Goal: Transaction & Acquisition: Purchase product/service

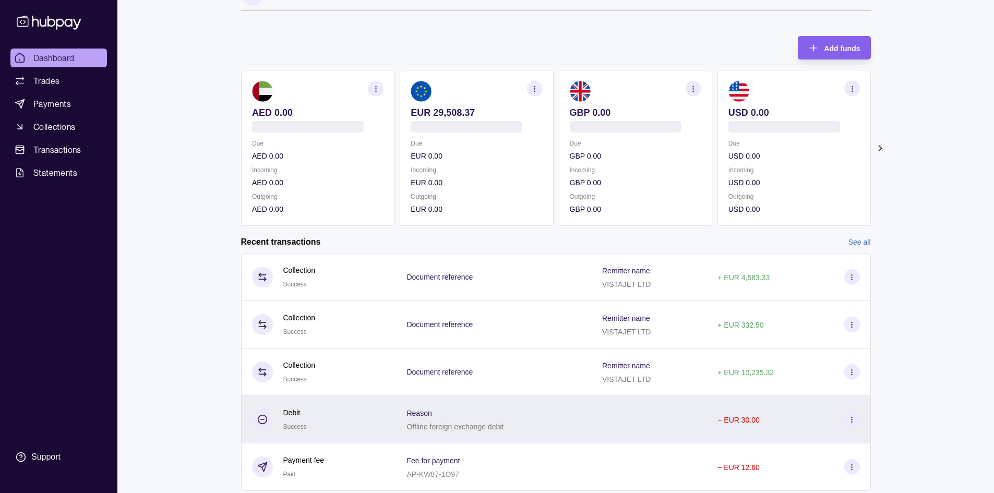
scroll to position [62, 0]
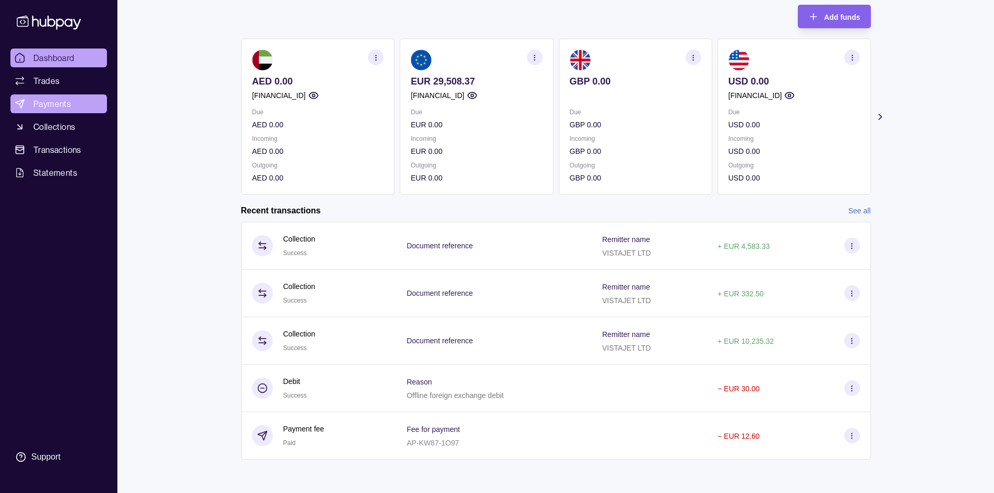
click at [70, 107] on span "Payments" at bounding box center [52, 104] width 38 height 13
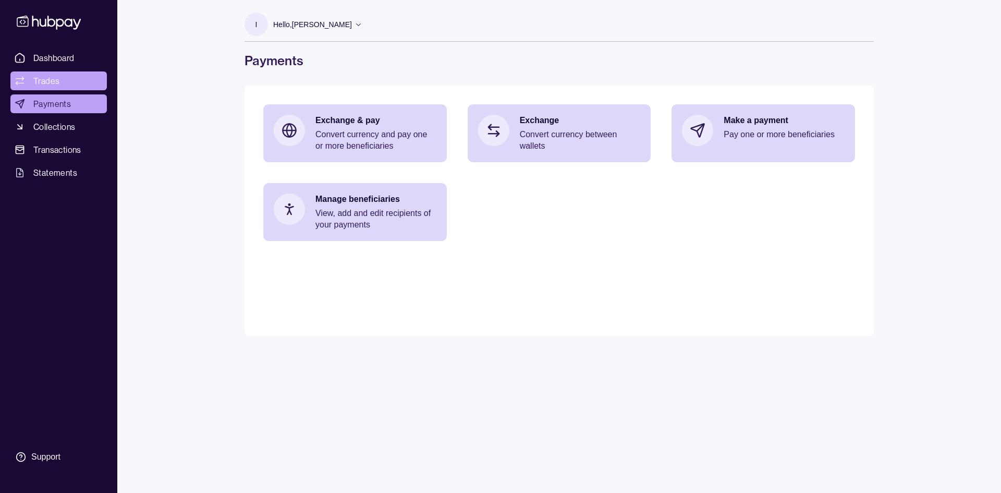
click at [72, 82] on link "Trades" at bounding box center [58, 80] width 96 height 19
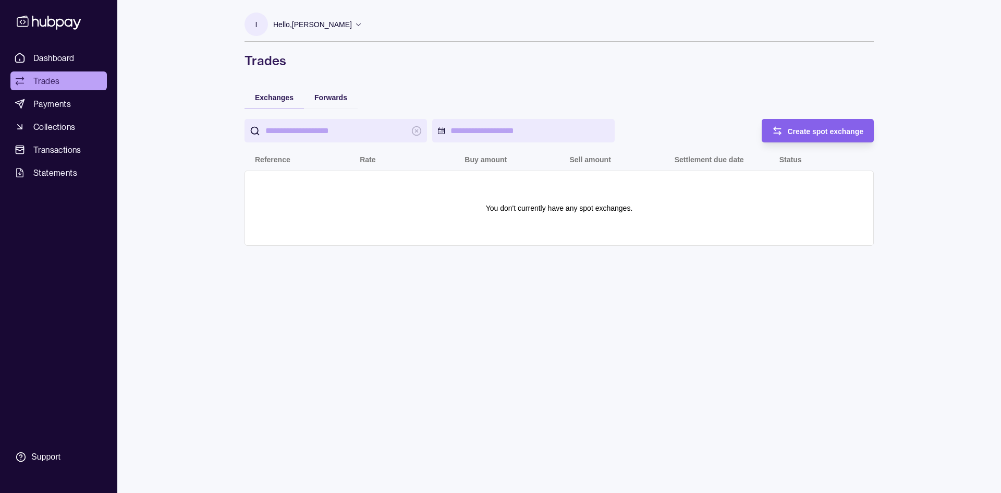
click at [318, 137] on input "search" at bounding box center [335, 130] width 141 height 23
click at [473, 124] on html "Dashboard Trades Payments Collections Transactions Statements Support I Hello, …" at bounding box center [500, 246] width 1001 height 493
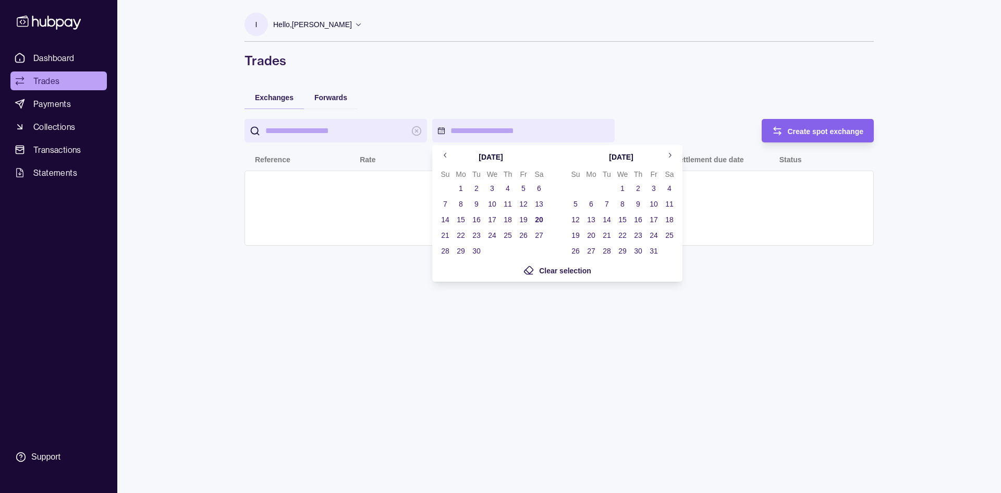
click at [445, 153] on icon "Go to previous month" at bounding box center [445, 155] width 3 height 5
click at [525, 188] on button "1" at bounding box center [523, 188] width 15 height 15
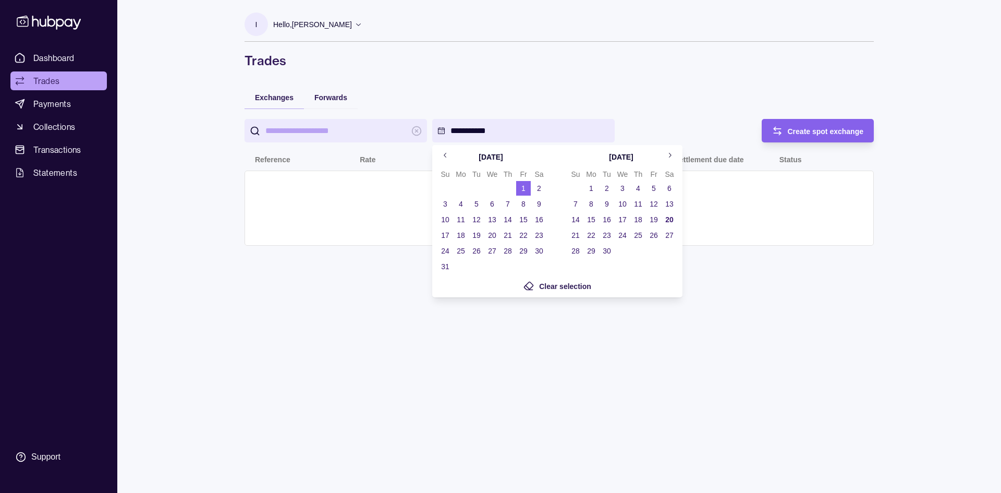
click at [606, 252] on button "30" at bounding box center [607, 251] width 15 height 15
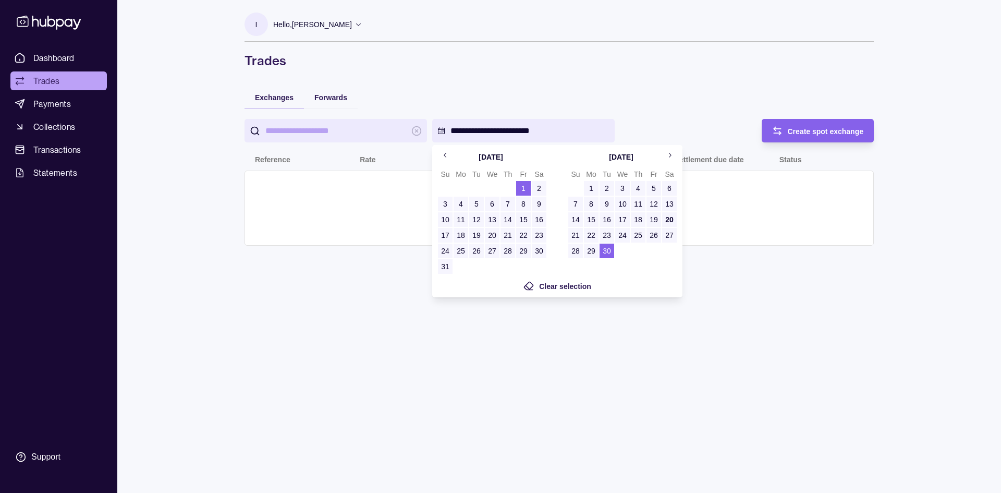
click at [449, 155] on icon "Go to previous month" at bounding box center [446, 155] width 8 height 8
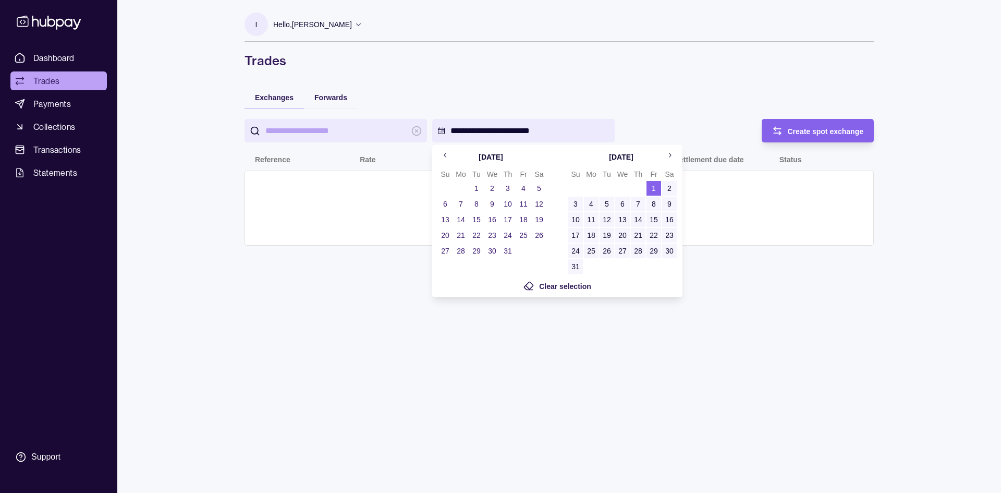
click at [473, 188] on button "1" at bounding box center [476, 188] width 15 height 15
click at [626, 115] on html "**********" at bounding box center [500, 246] width 1001 height 493
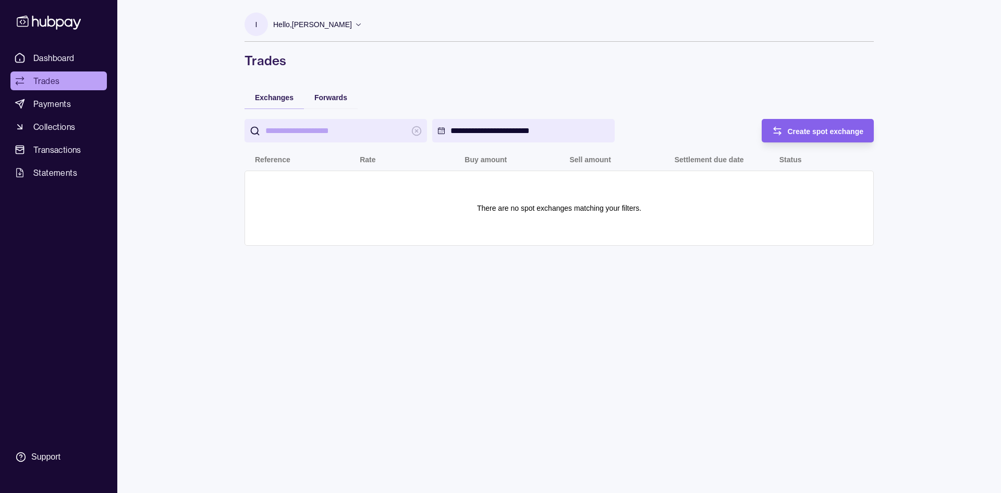
click at [330, 103] on div "Forwards" at bounding box center [331, 97] width 54 height 23
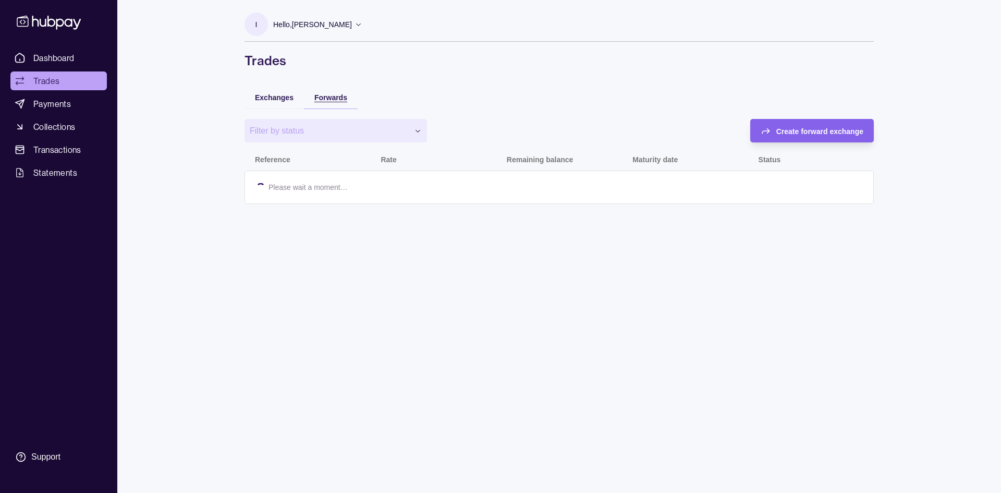
click at [334, 97] on span "Forwards" at bounding box center [331, 97] width 33 height 8
click at [367, 136] on html "Dashboard Trades Payments Collections Transactions Statements Support I Hello, …" at bounding box center [500, 246] width 1001 height 493
click at [272, 103] on div "Exchanges" at bounding box center [274, 97] width 59 height 23
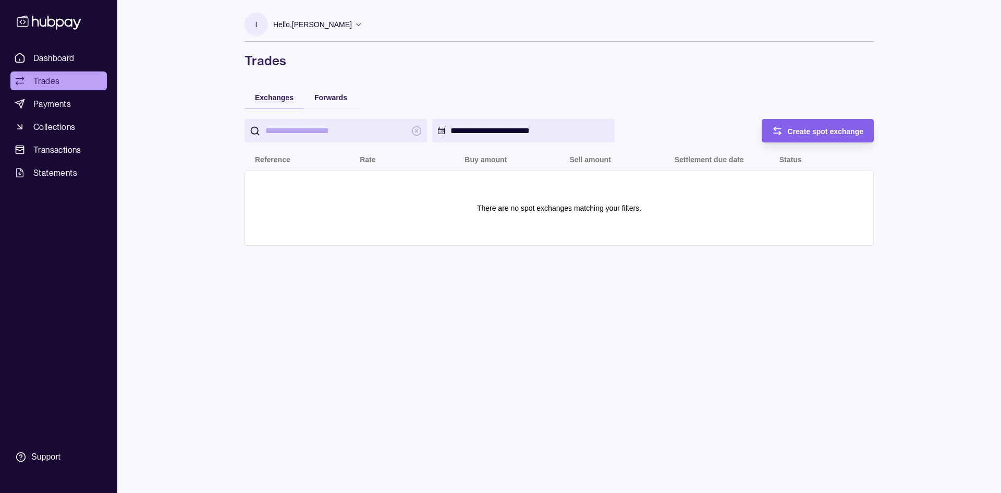
click at [274, 99] on span "Exchanges" at bounding box center [274, 97] width 39 height 8
click at [337, 130] on input "search" at bounding box center [335, 130] width 141 height 23
click at [410, 129] on div at bounding box center [336, 130] width 183 height 23
click at [58, 128] on span "Collections" at bounding box center [54, 126] width 42 height 13
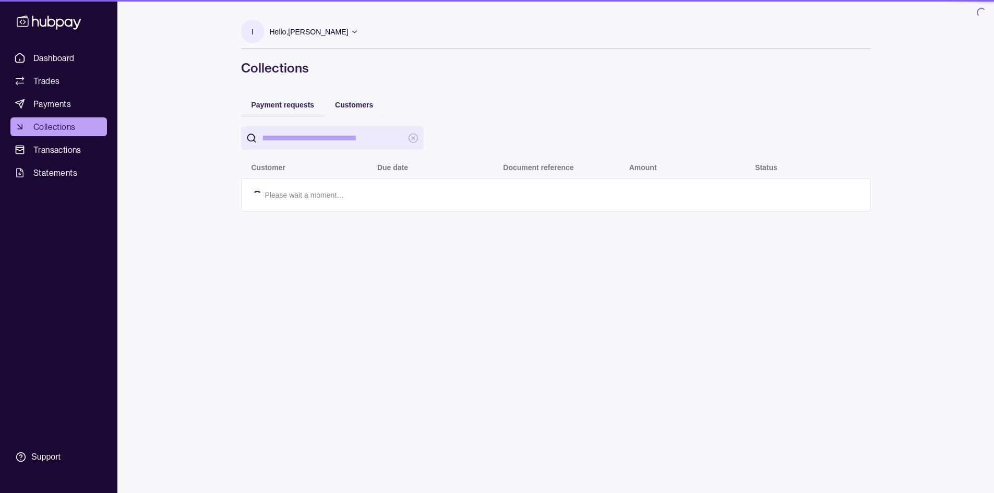
click at [58, 146] on span "Transactions" at bounding box center [57, 149] width 48 height 13
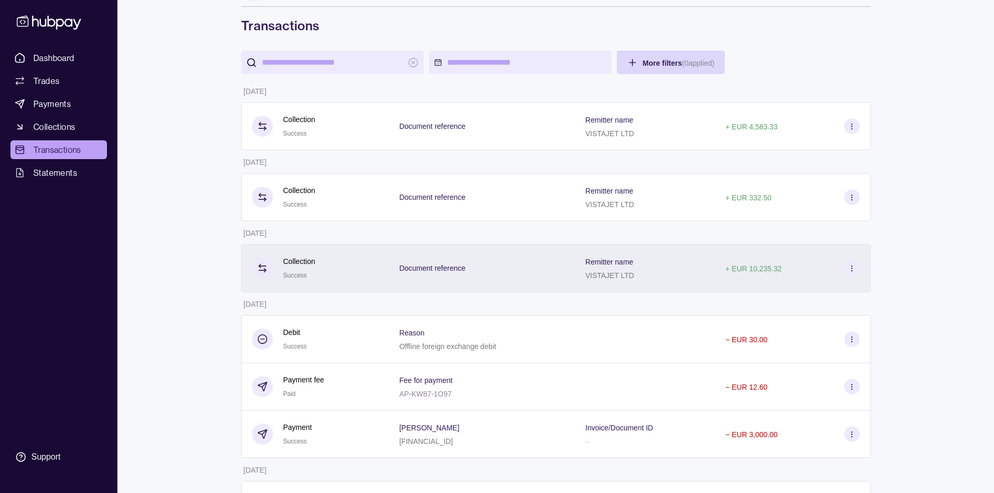
scroll to position [92, 0]
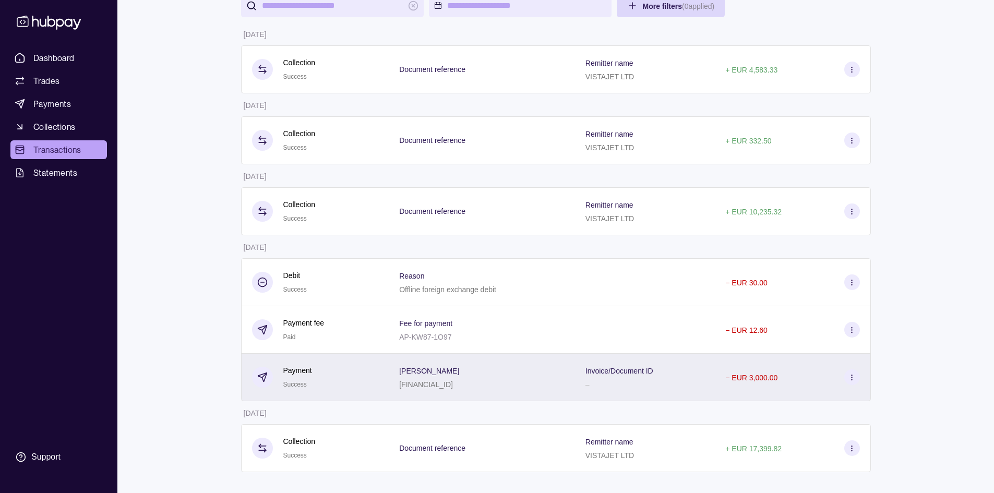
click at [856, 376] on section at bounding box center [852, 377] width 16 height 16
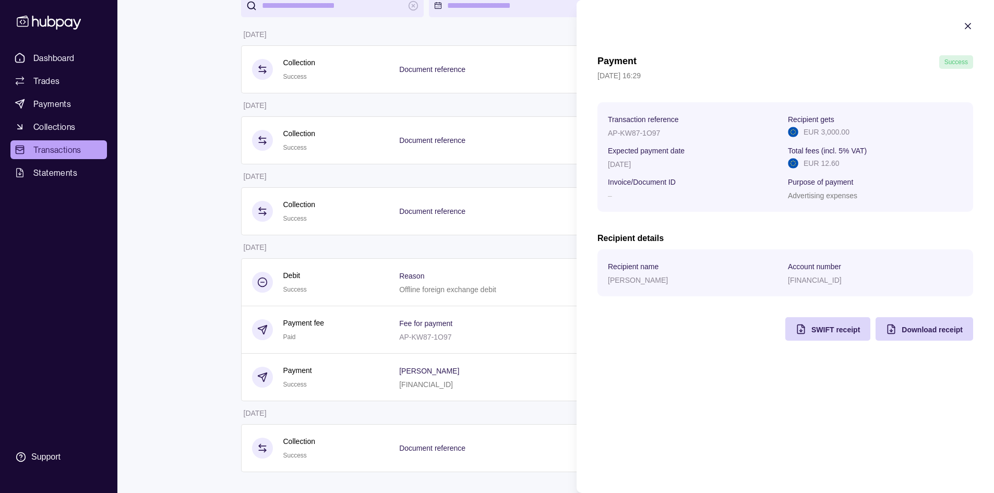
click at [519, 418] on html "Dashboard Trades Payments Collections Transactions Statements Support I Hello, …" at bounding box center [497, 200] width 994 height 585
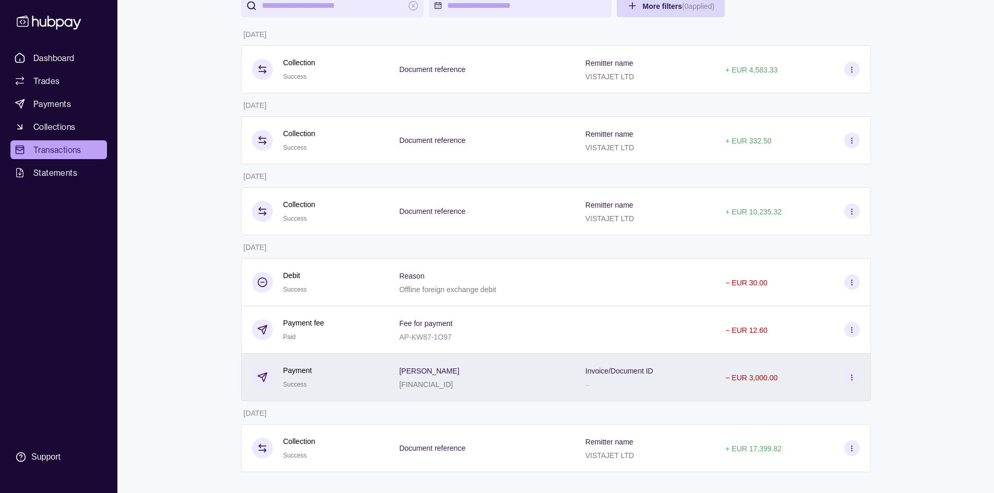
drag, startPoint x: 536, startPoint y: 371, endPoint x: 863, endPoint y: 378, distance: 326.6
click at [958, 388] on div "Dashboard Trades Payments Collections Transactions Statements Support I Hello, …" at bounding box center [497, 200] width 994 height 585
click at [849, 377] on icon at bounding box center [852, 377] width 8 height 8
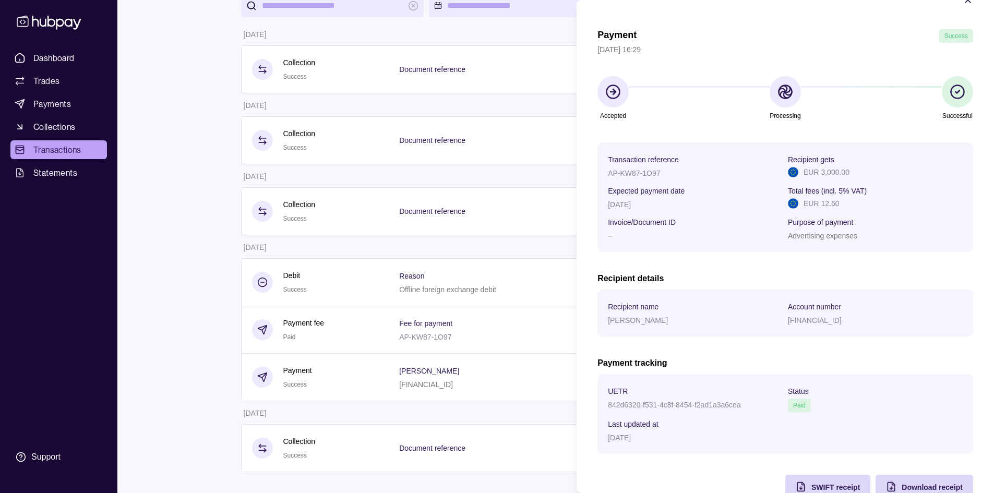
scroll to position [0, 0]
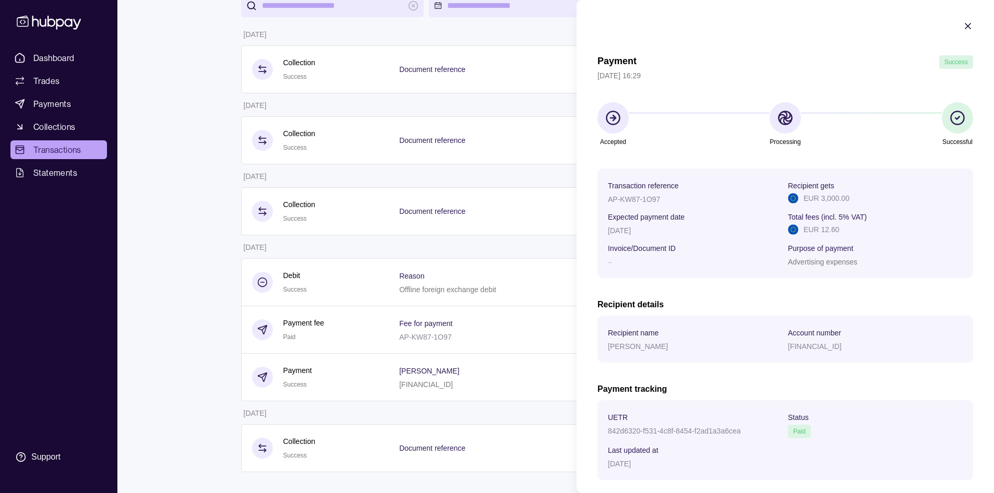
click at [962, 28] on icon "button" at bounding box center [967, 26] width 10 height 10
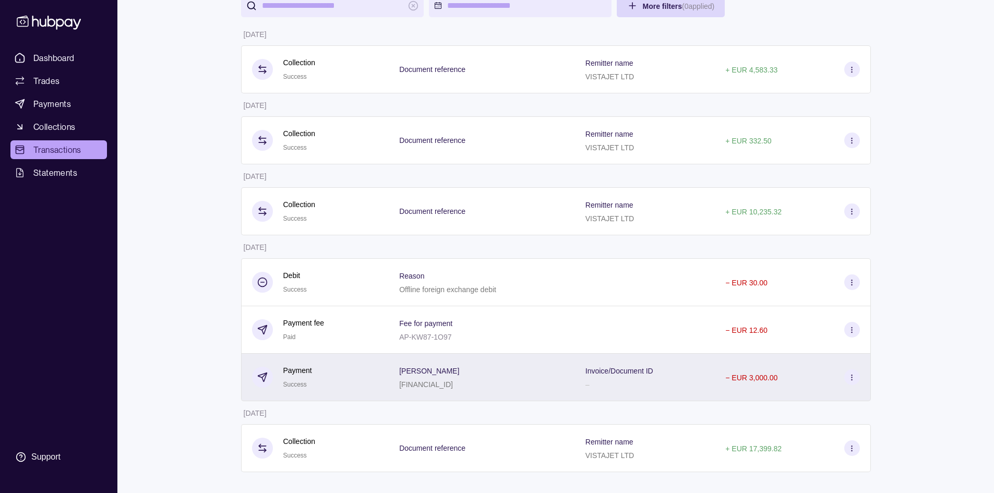
click at [592, 384] on div "–" at bounding box center [619, 384] width 68 height 13
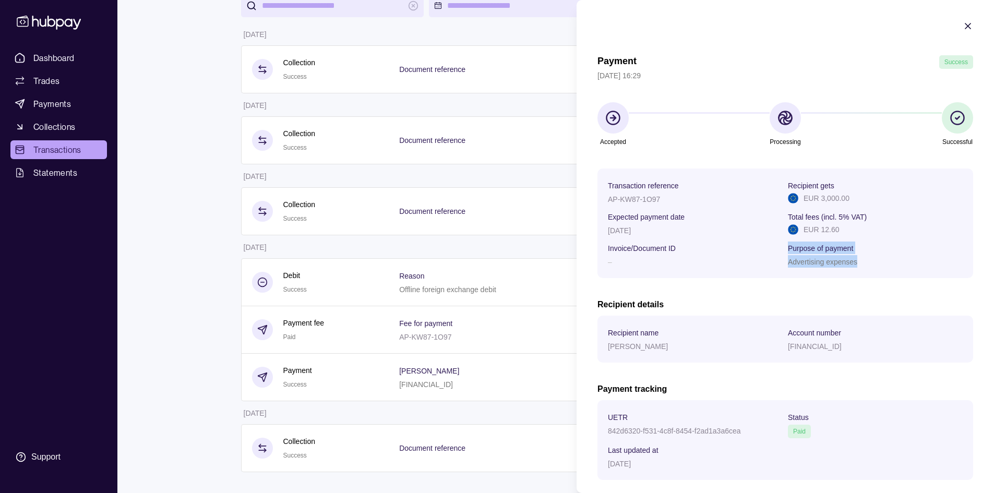
drag, startPoint x: 780, startPoint y: 261, endPoint x: 892, endPoint y: 264, distance: 112.2
click at [892, 264] on section "Transaction reference AP-KW87-1O97 Recipient gets EUR 3,000.00 Expected payment…" at bounding box center [785, 223] width 355 height 89
click at [862, 264] on div "Advertising expenses" at bounding box center [875, 261] width 175 height 13
drag, startPoint x: 852, startPoint y: 262, endPoint x: 782, endPoint y: 267, distance: 70.5
click at [782, 267] on section "Transaction reference AP-KW87-1O97 Recipient gets EUR 3,000.00 Expected payment…" at bounding box center [785, 223] width 355 height 89
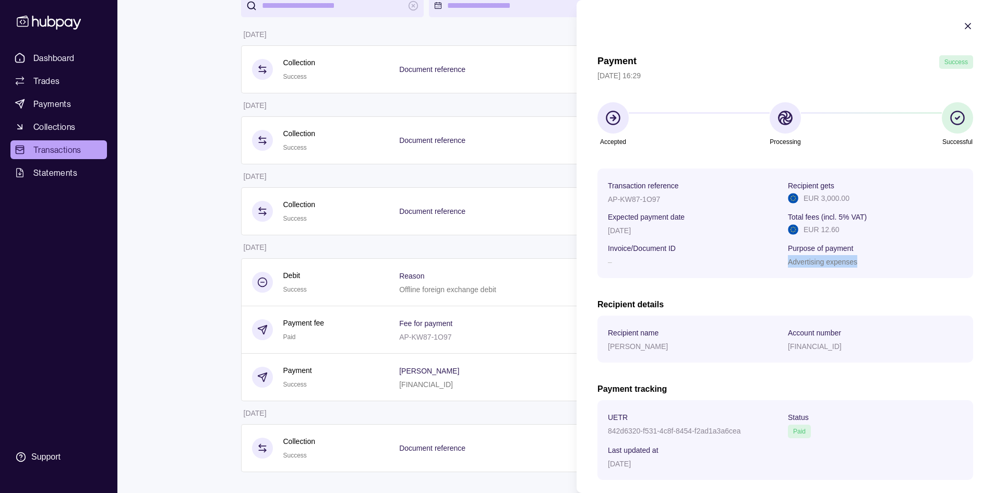
copy p "Advertising expenses"
click at [474, 253] on html "Dashboard Trades Payments Collections Transactions Statements Support I Hello, …" at bounding box center [497, 200] width 994 height 585
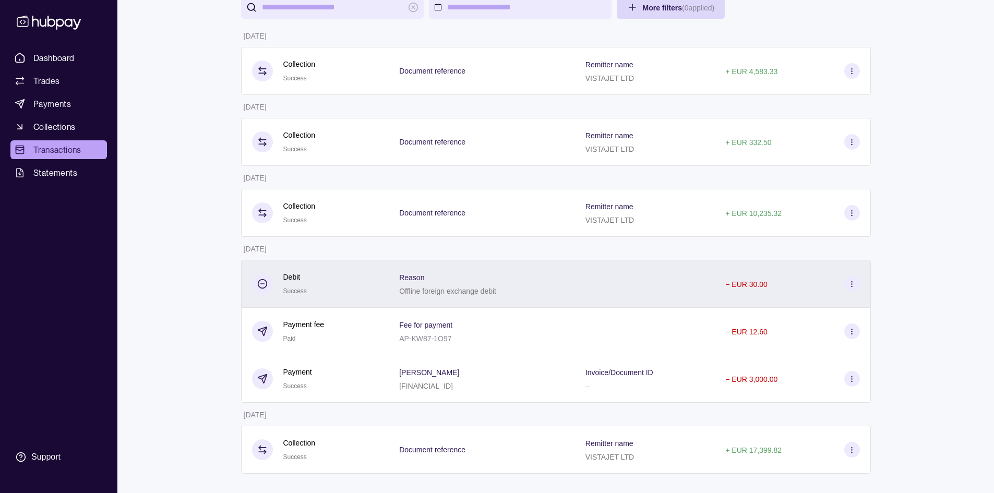
scroll to position [92, 0]
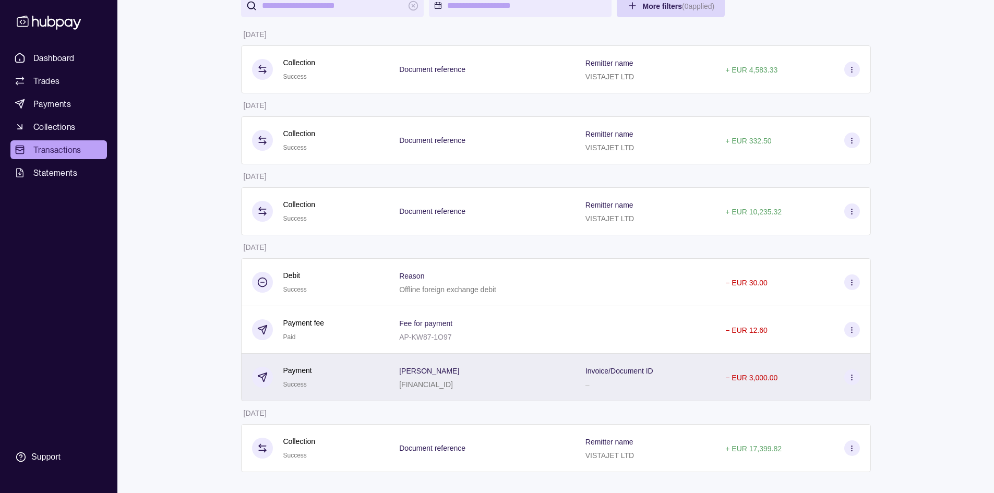
click at [848, 374] on icon at bounding box center [852, 377] width 8 height 8
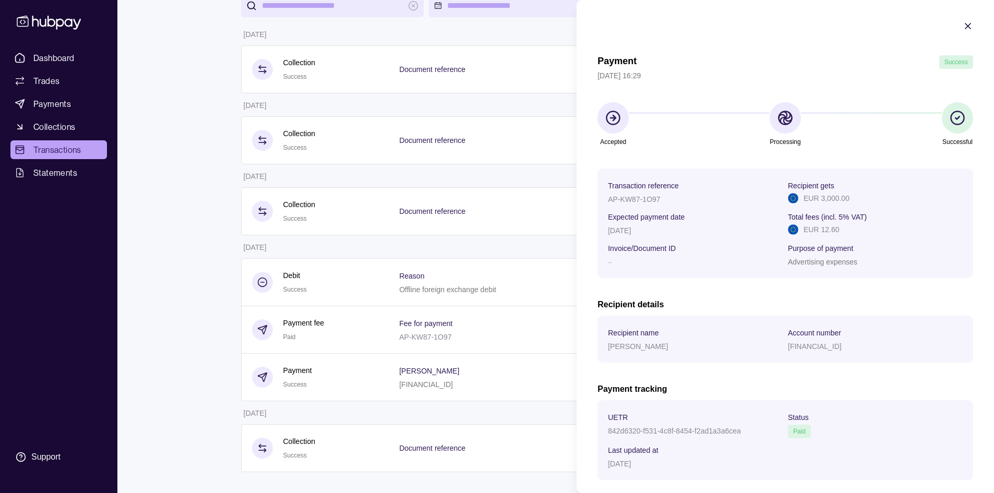
scroll to position [52, 0]
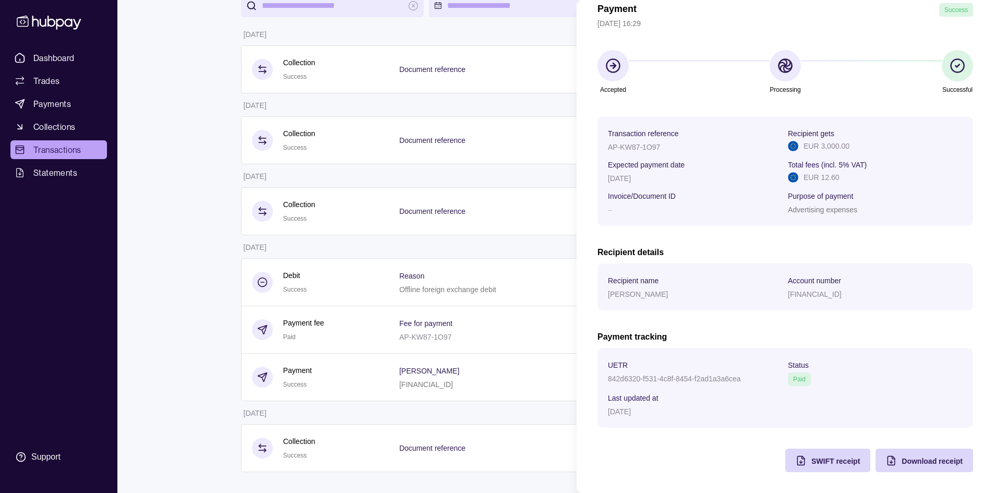
click at [132, 254] on html "Dashboard Trades Payments Collections Transactions Statements Support I Hello, …" at bounding box center [497, 200] width 994 height 585
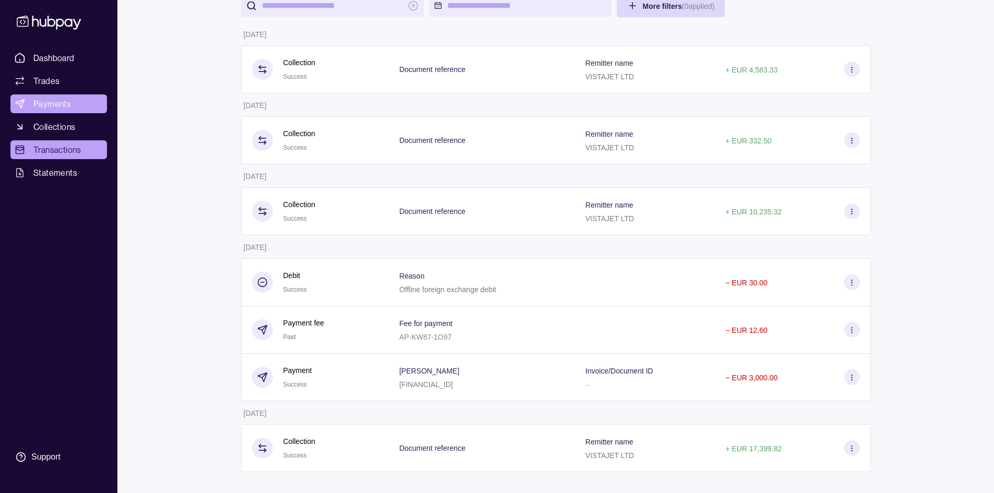
click at [52, 100] on span "Payments" at bounding box center [52, 104] width 38 height 13
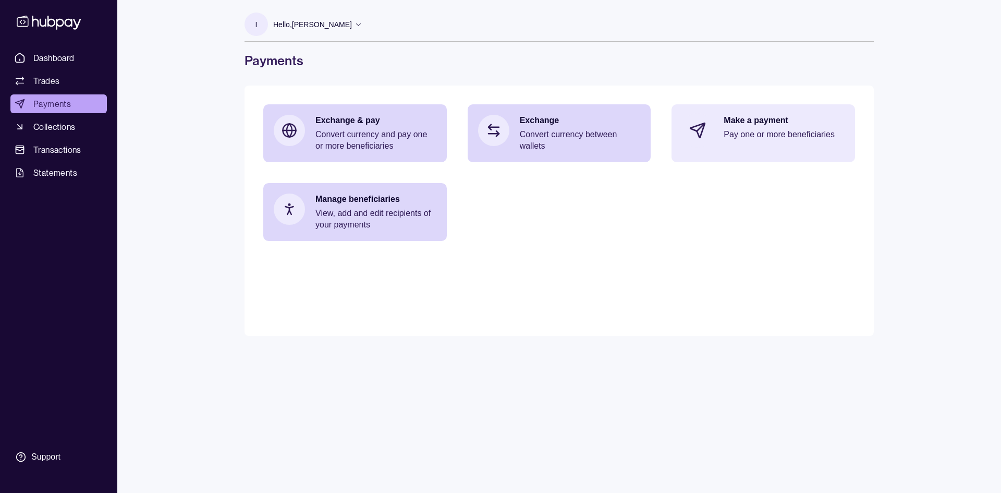
click at [730, 125] on p "Make a payment" at bounding box center [784, 120] width 121 height 11
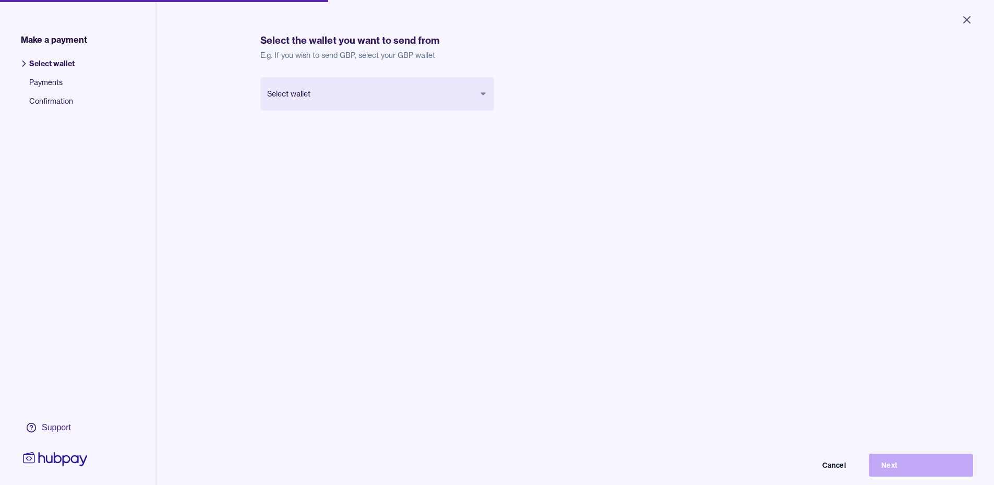
click at [378, 92] on body "Close Make a payment Select wallet Payments Confirmation Support Select the wal…" at bounding box center [497, 242] width 994 height 485
click at [898, 468] on button "Next" at bounding box center [920, 465] width 104 height 23
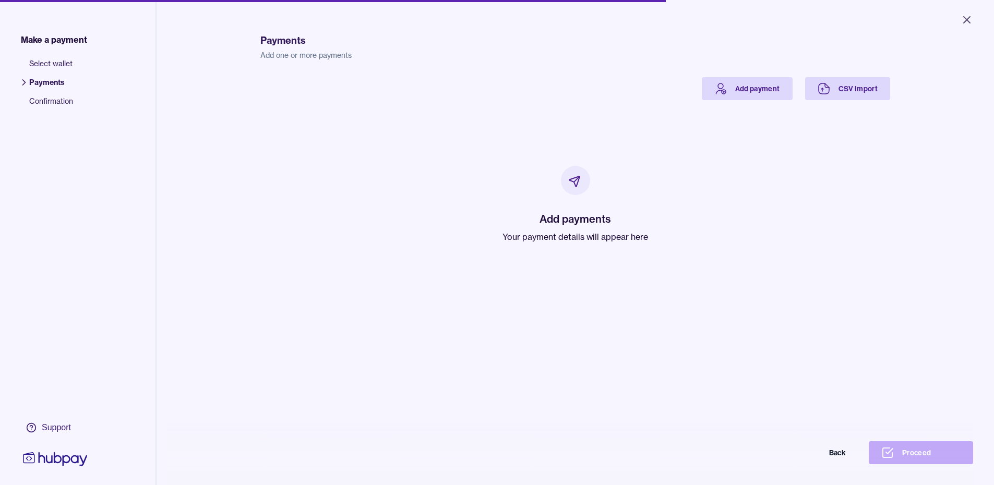
click at [574, 179] on icon at bounding box center [577, 179] width 6 height 6
click at [735, 91] on link "Add payment" at bounding box center [747, 88] width 91 height 23
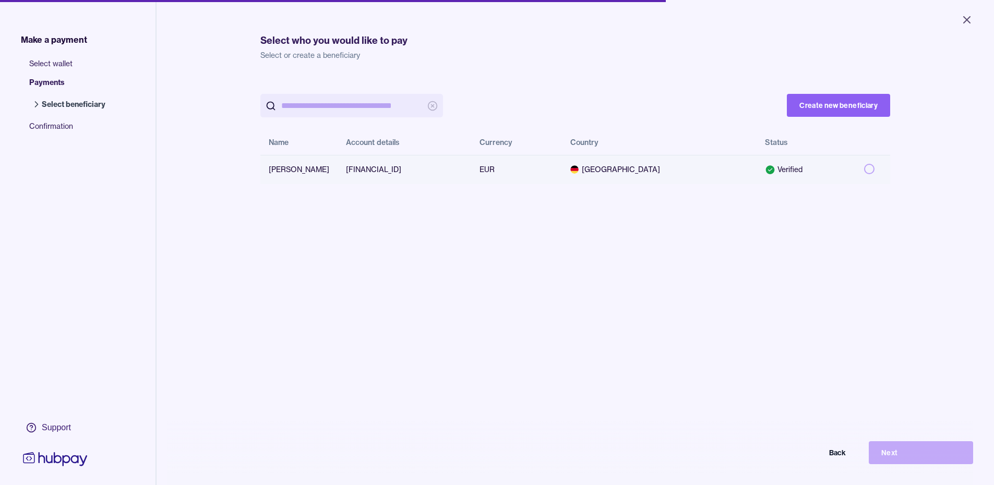
click at [520, 167] on td "EUR" at bounding box center [516, 169] width 91 height 29
click at [909, 458] on button "Next" at bounding box center [920, 452] width 104 height 23
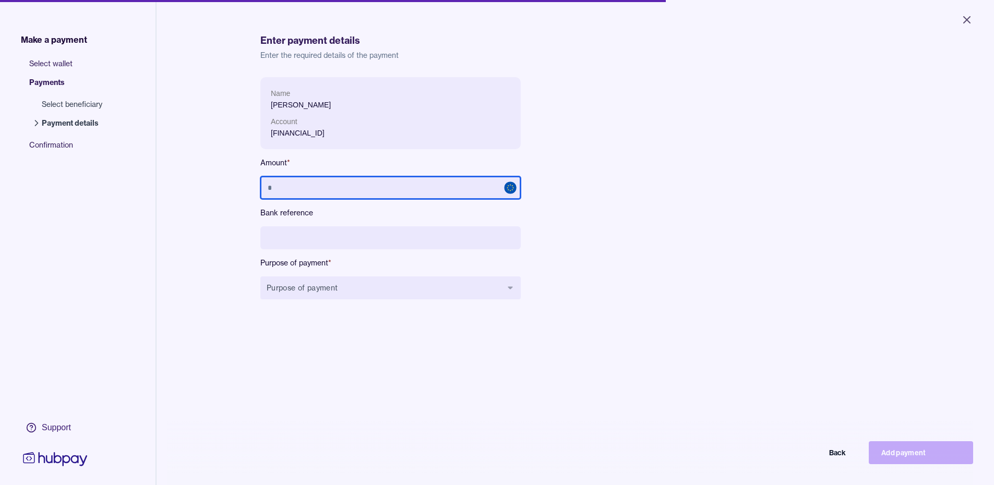
click at [365, 181] on input "text" at bounding box center [390, 187] width 260 height 23
type input "*****"
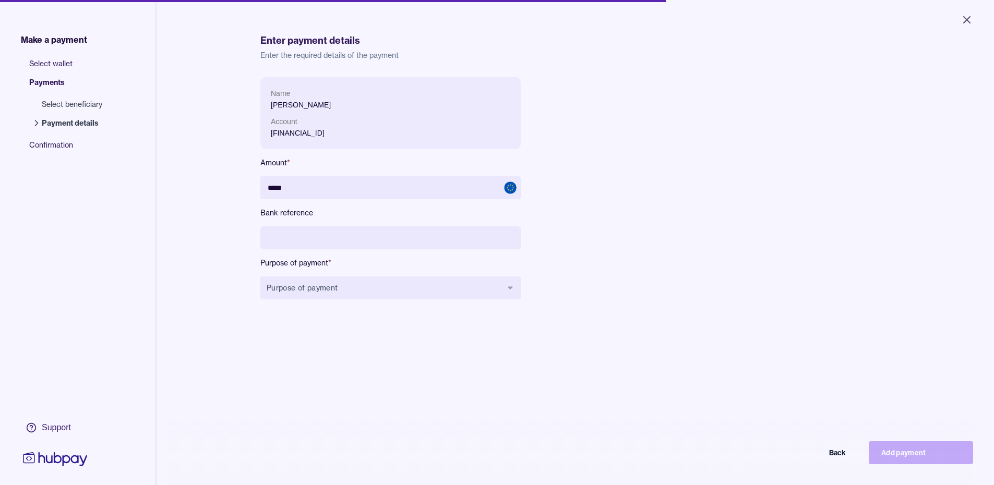
paste input "**********"
click at [365, 283] on button "Purpose of payment" at bounding box center [390, 287] width 260 height 23
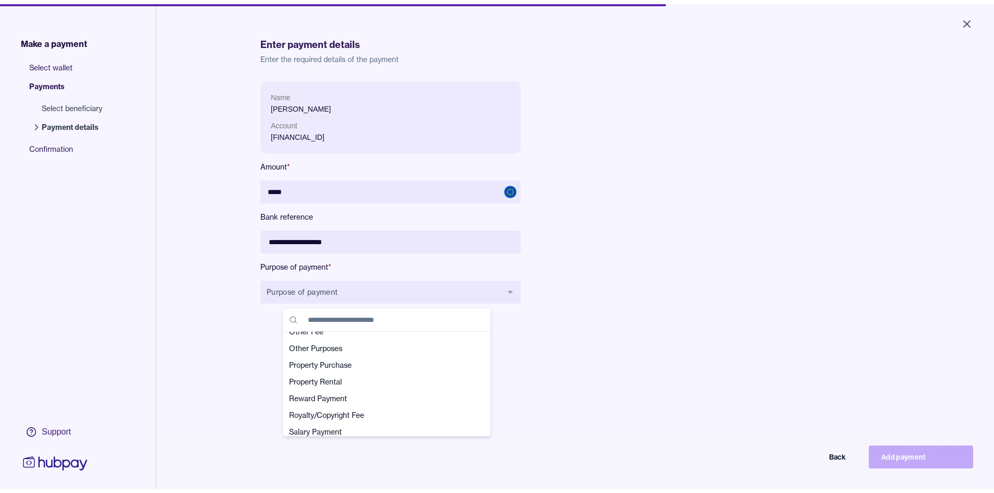
scroll to position [313, 0]
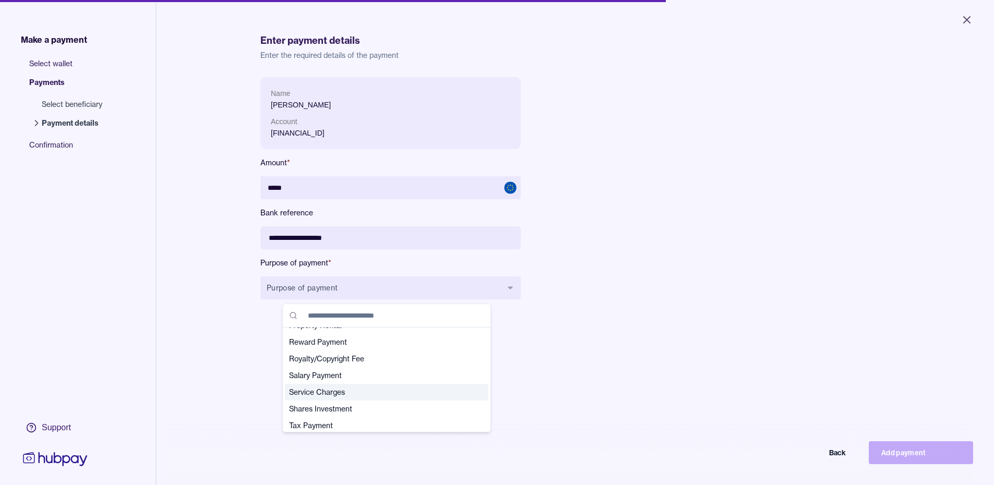
click at [379, 235] on input "**********" at bounding box center [390, 237] width 260 height 23
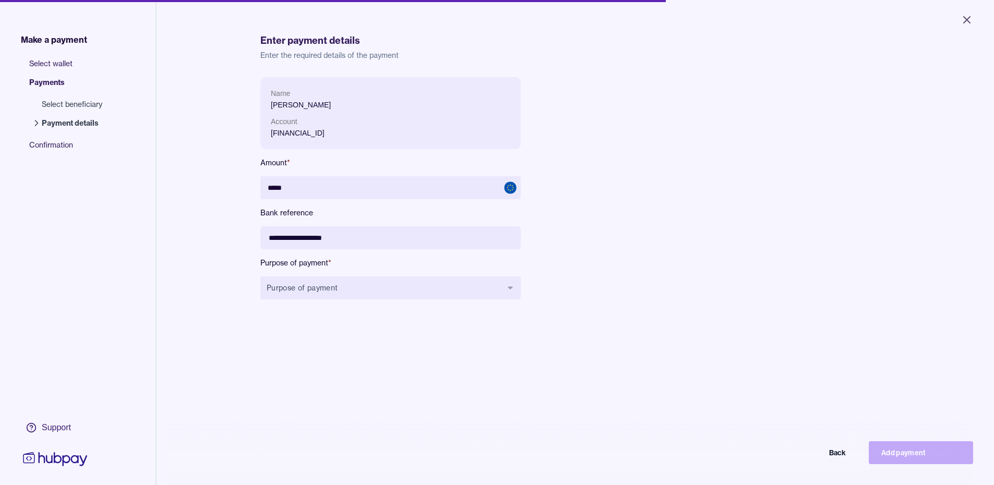
paste input "*********"
type input "**********"
click at [395, 282] on button "Purpose of payment" at bounding box center [390, 287] width 260 height 23
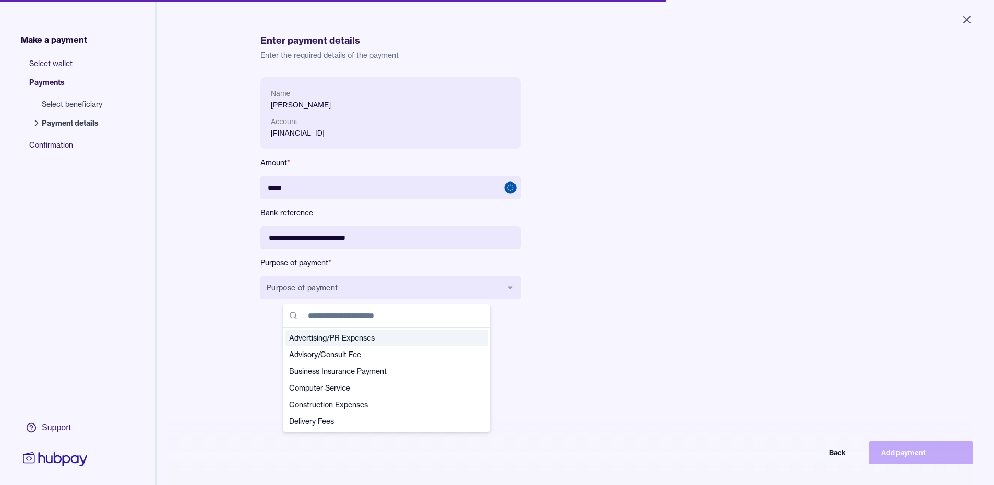
click at [399, 336] on span "Advertising/PR Expenses" at bounding box center [380, 338] width 183 height 10
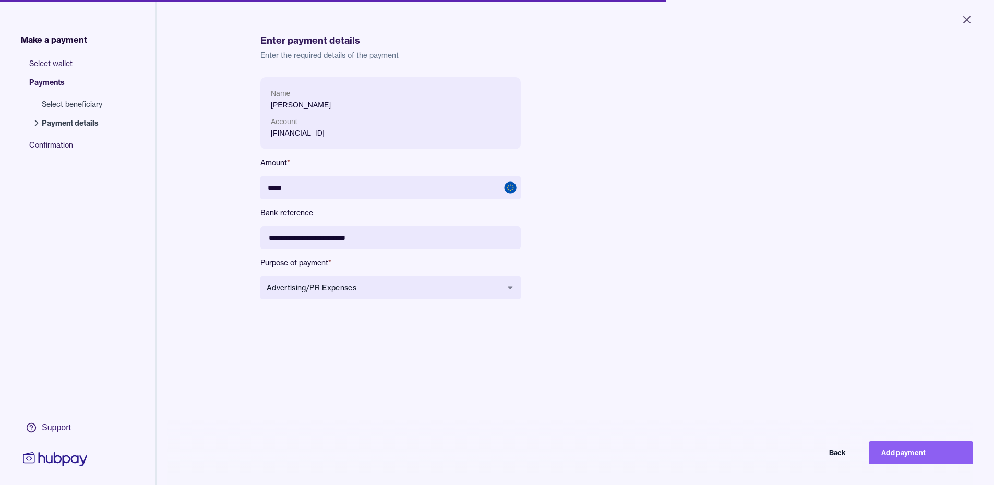
click at [438, 348] on div "**********" at bounding box center [575, 319] width 630 height 485
click at [895, 453] on button "Add payment" at bounding box center [920, 452] width 104 height 23
type input "****"
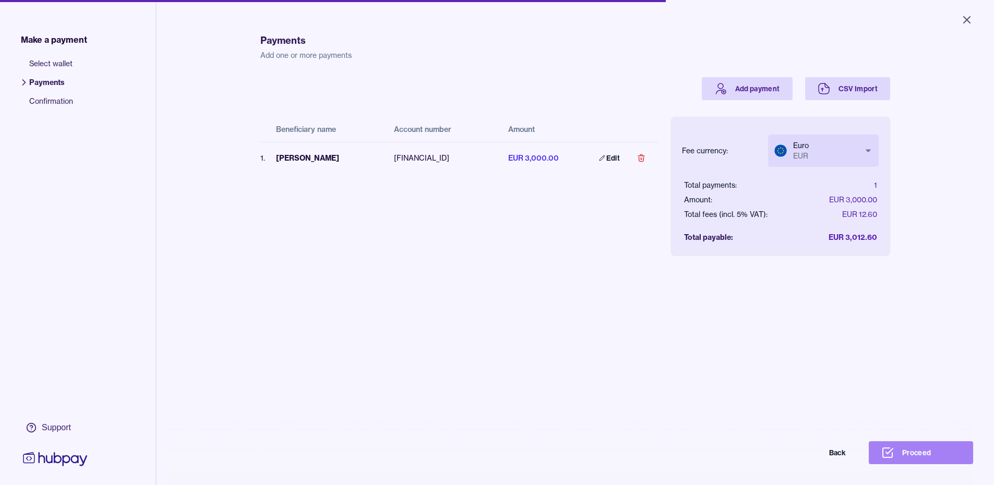
click at [905, 461] on button "Proceed" at bounding box center [920, 452] width 104 height 23
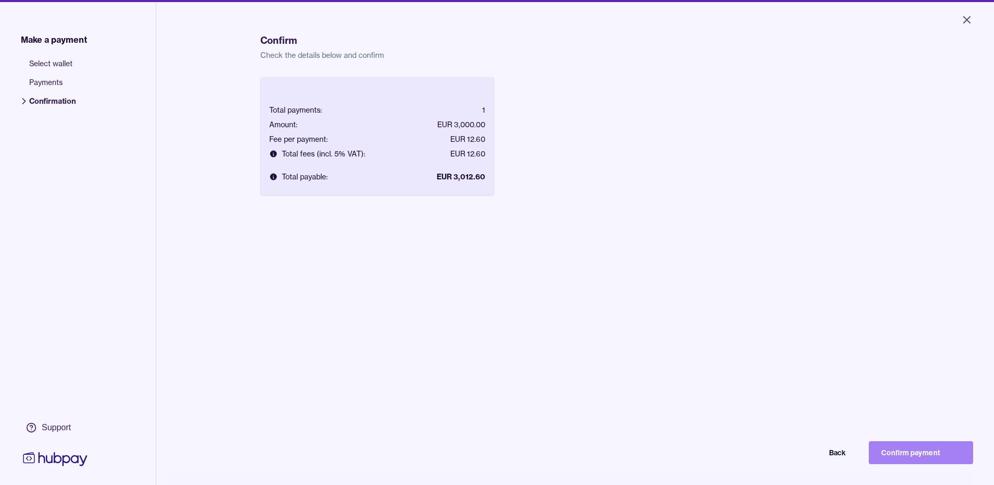
click at [917, 464] on button "Confirm payment" at bounding box center [920, 452] width 104 height 23
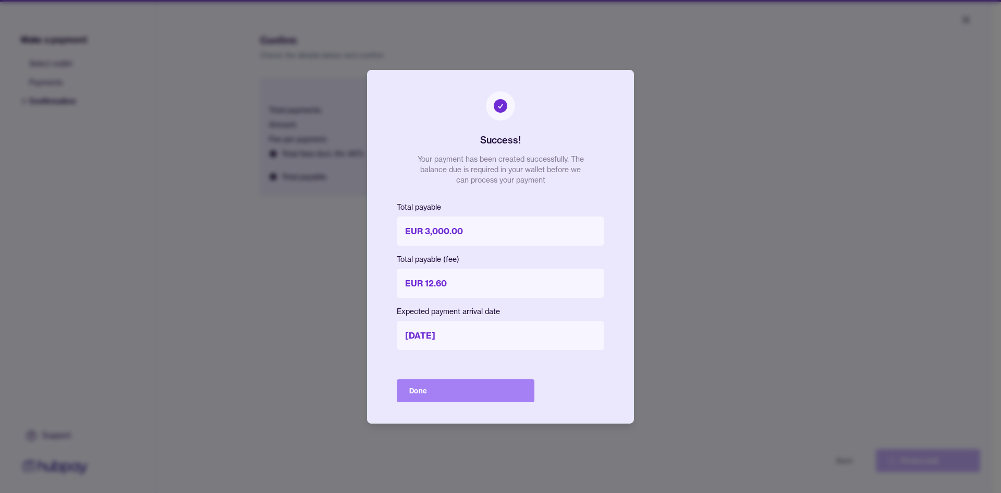
click at [466, 389] on button "Done" at bounding box center [466, 390] width 138 height 23
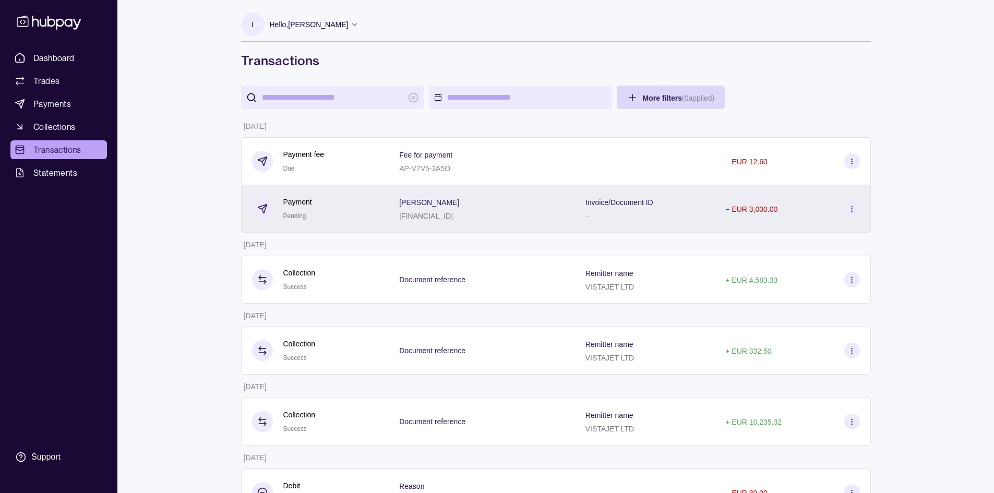
click at [528, 211] on div "[PERSON_NAME] [FINANCIAL_ID]" at bounding box center [481, 209] width 165 height 26
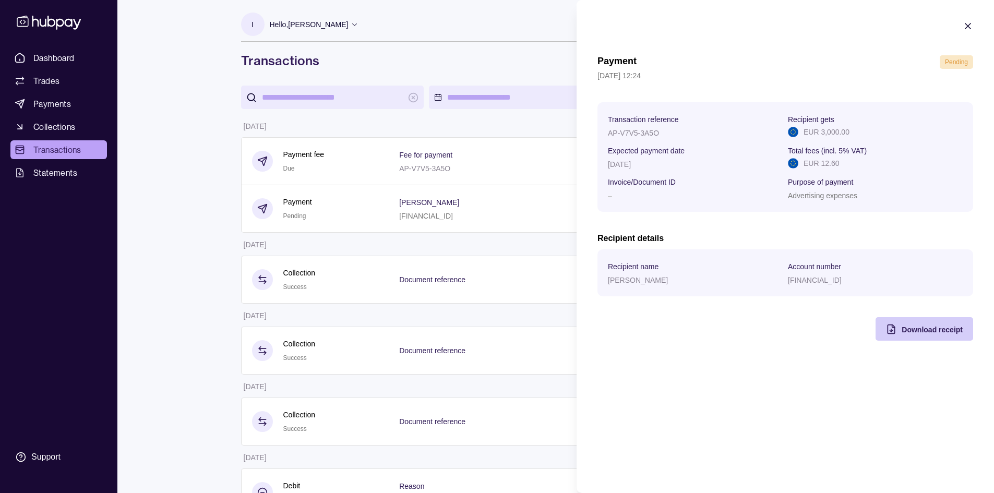
click at [914, 334] on div "Download receipt" at bounding box center [931, 329] width 61 height 13
click at [928, 237] on h2 "Recipient details" at bounding box center [785, 238] width 376 height 11
click at [333, 32] on html "Dashboard Trades Payments Collections Transactions Statements Support I Hello, …" at bounding box center [497, 351] width 994 height 703
